Goal: Task Accomplishment & Management: Manage account settings

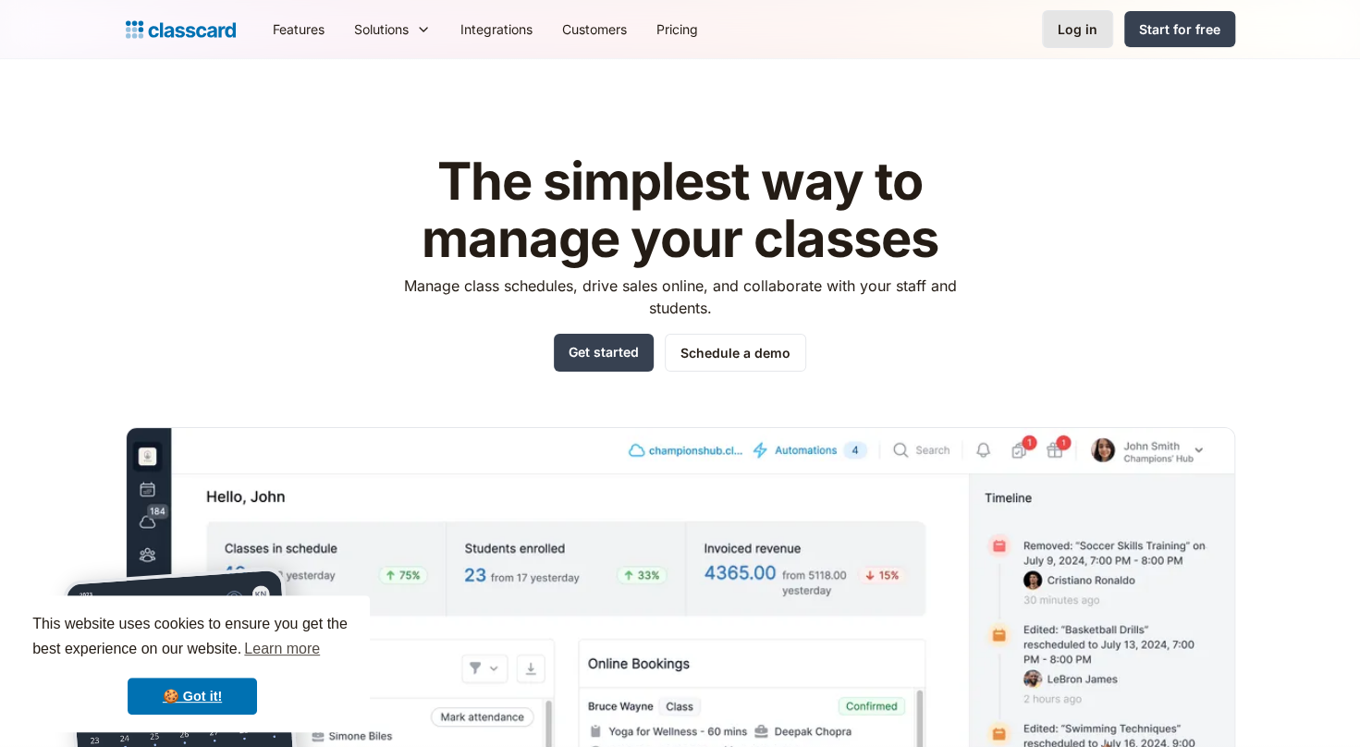
click at [1086, 22] on div "Log in" at bounding box center [1078, 28] width 40 height 19
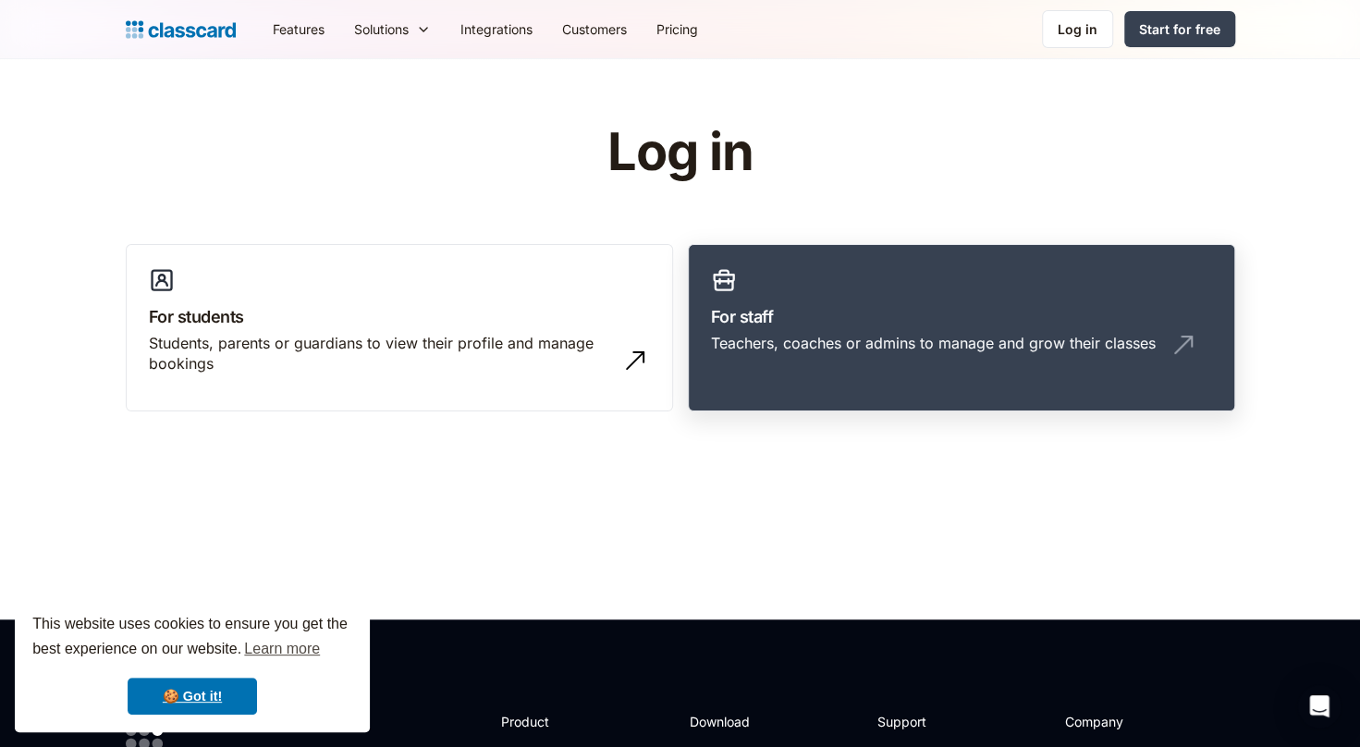
click at [865, 311] on h3 "For staff" at bounding box center [961, 316] width 501 height 25
